Goal: Book appointment/travel/reservation

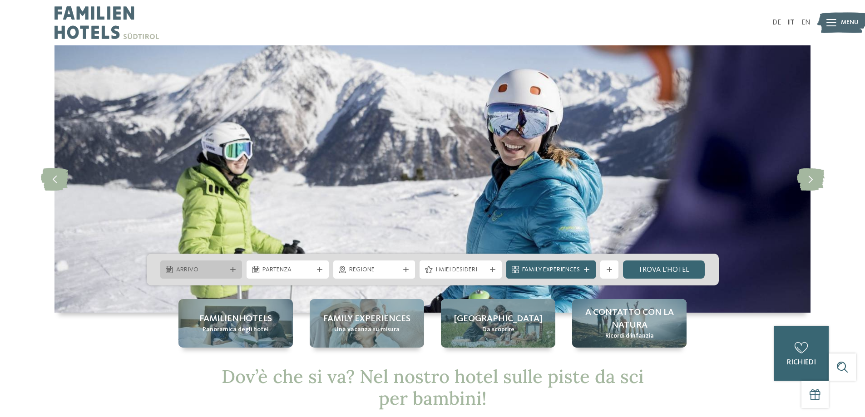
click at [202, 272] on span "Arrivo" at bounding box center [201, 270] width 50 height 9
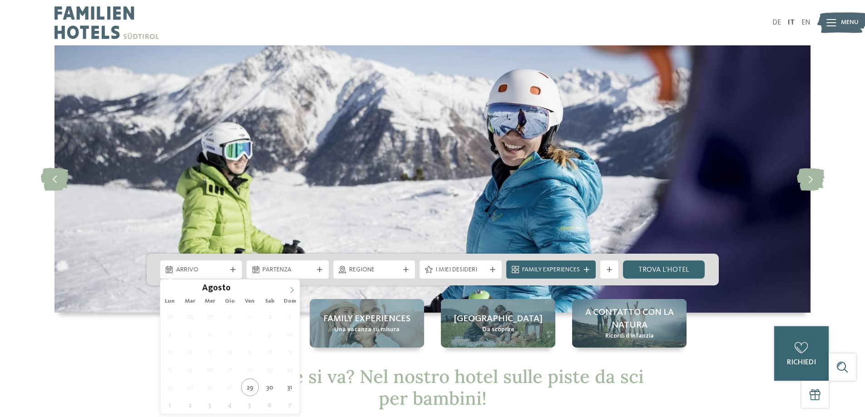
click at [291, 288] on icon at bounding box center [292, 290] width 6 height 6
type input "****"
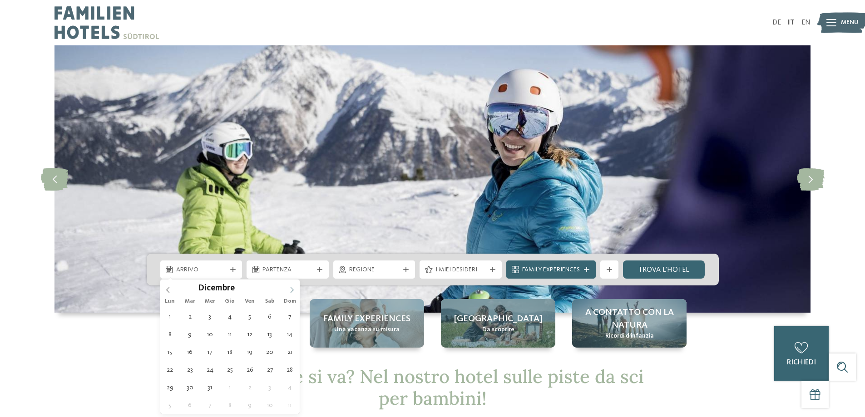
click at [291, 288] on icon at bounding box center [292, 290] width 6 height 6
type div "[DATE]"
type input "****"
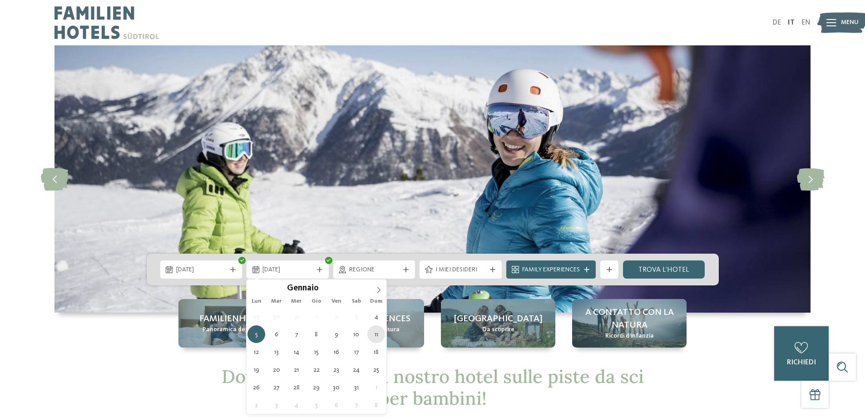
type div "[DATE]"
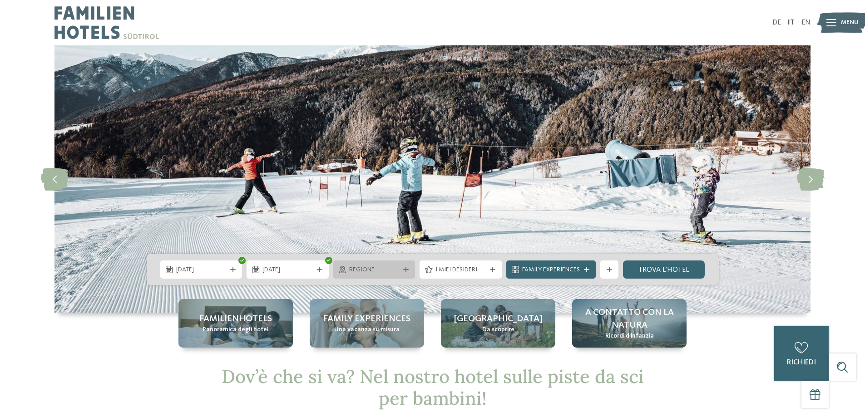
click at [392, 268] on span "Regione" at bounding box center [374, 270] width 50 height 9
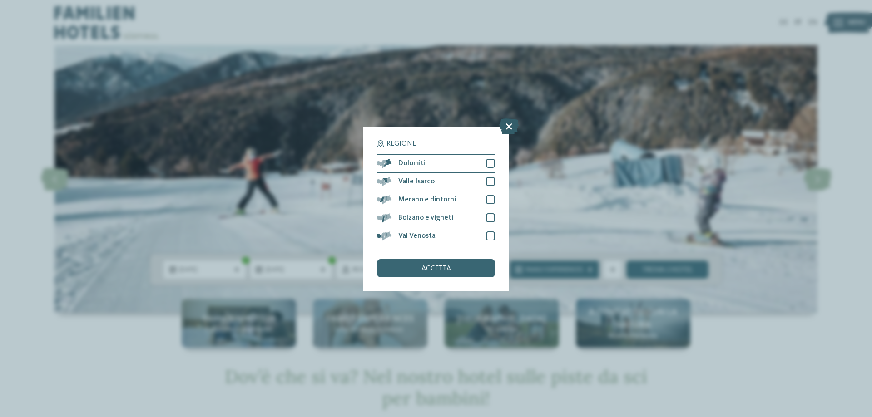
click at [508, 130] on icon at bounding box center [509, 126] width 20 height 16
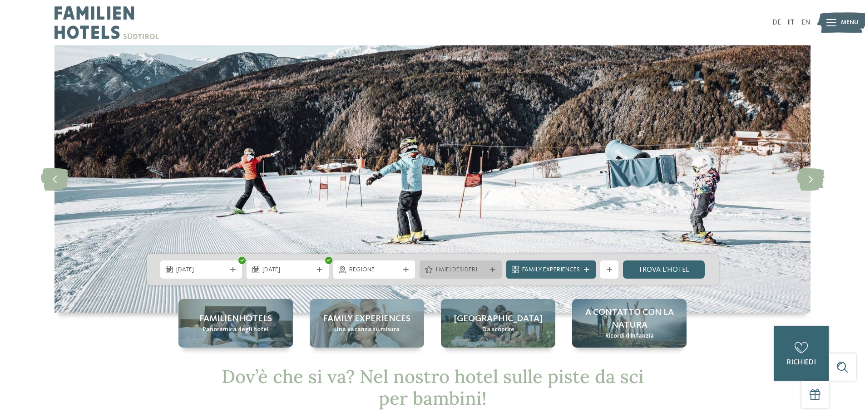
click at [469, 270] on span "I miei desideri" at bounding box center [460, 270] width 50 height 9
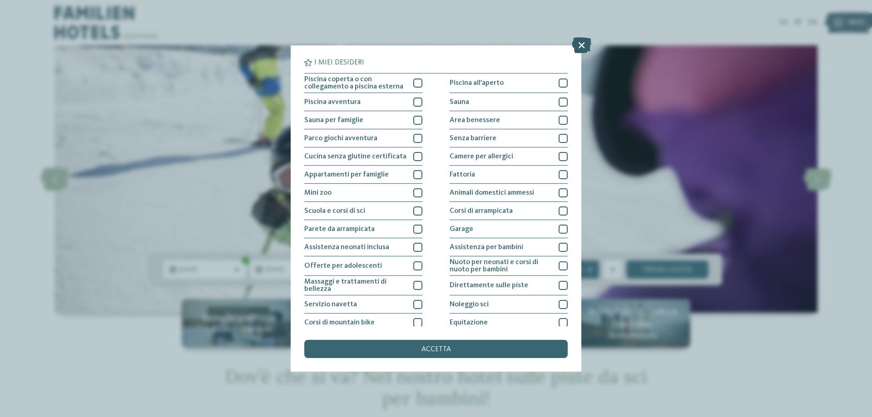
click at [578, 41] on icon at bounding box center [582, 45] width 20 height 16
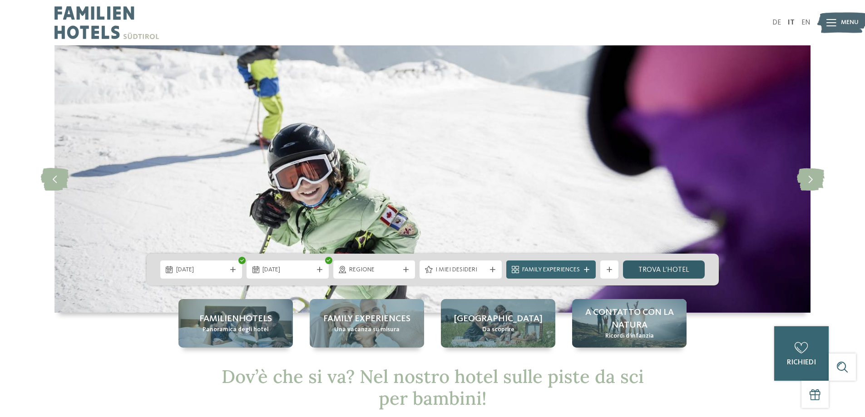
click at [667, 268] on link "trova l’hotel" at bounding box center [664, 270] width 82 height 18
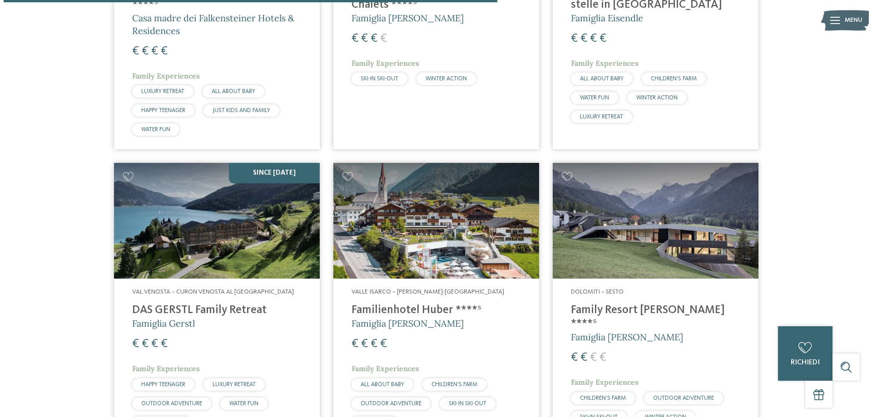
scroll to position [1120, 0]
